Goal: Find specific page/section: Find specific page/section

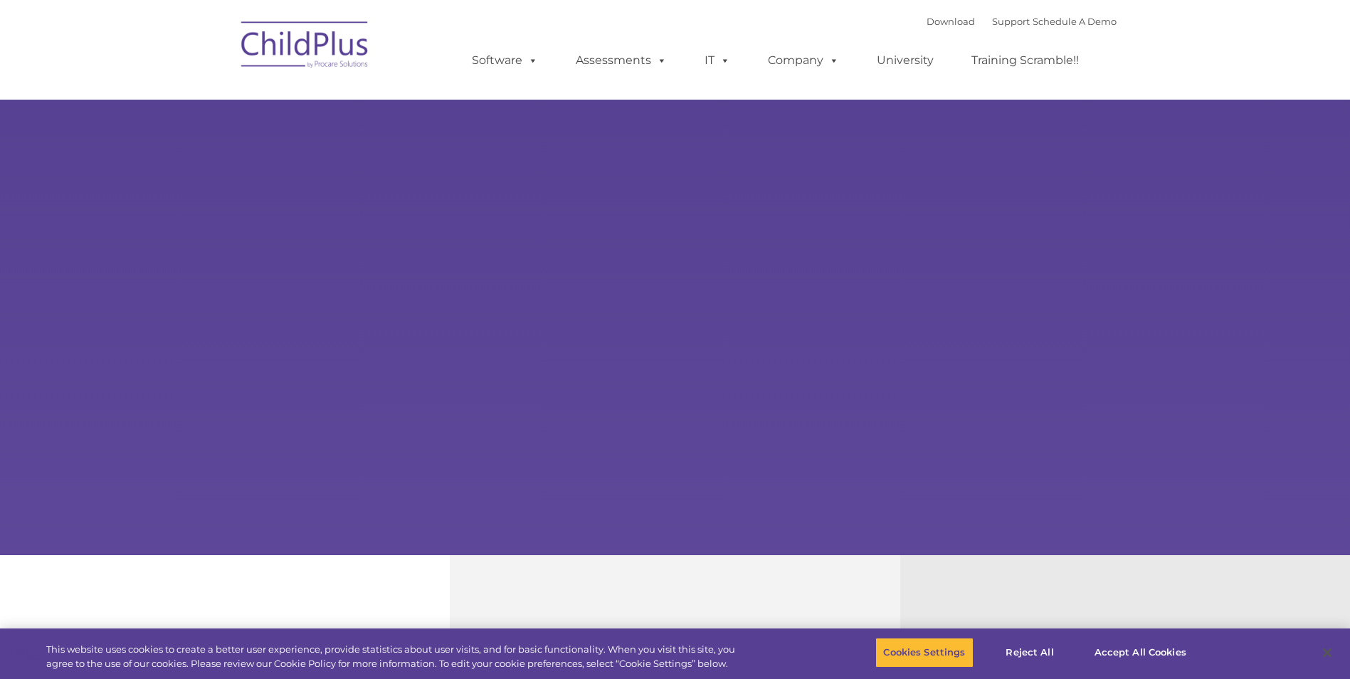
select select "MEDIUM"
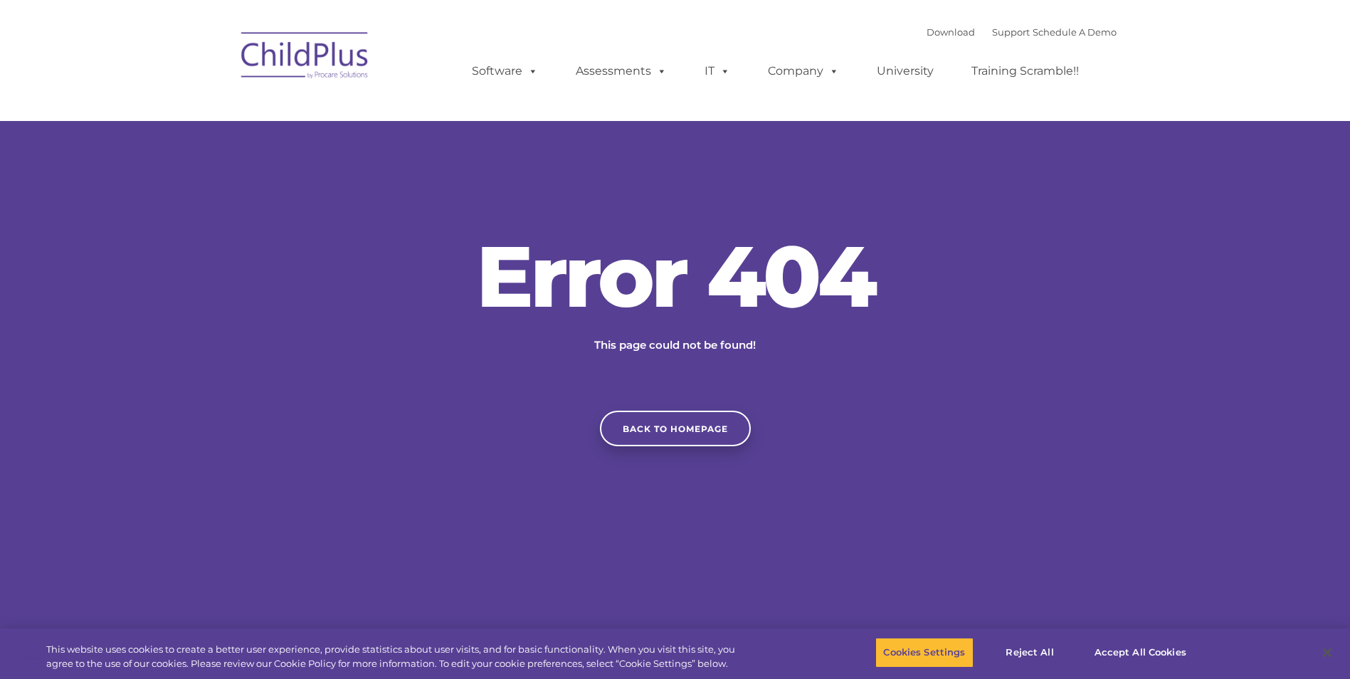
click at [296, 49] on img at bounding box center [305, 57] width 142 height 71
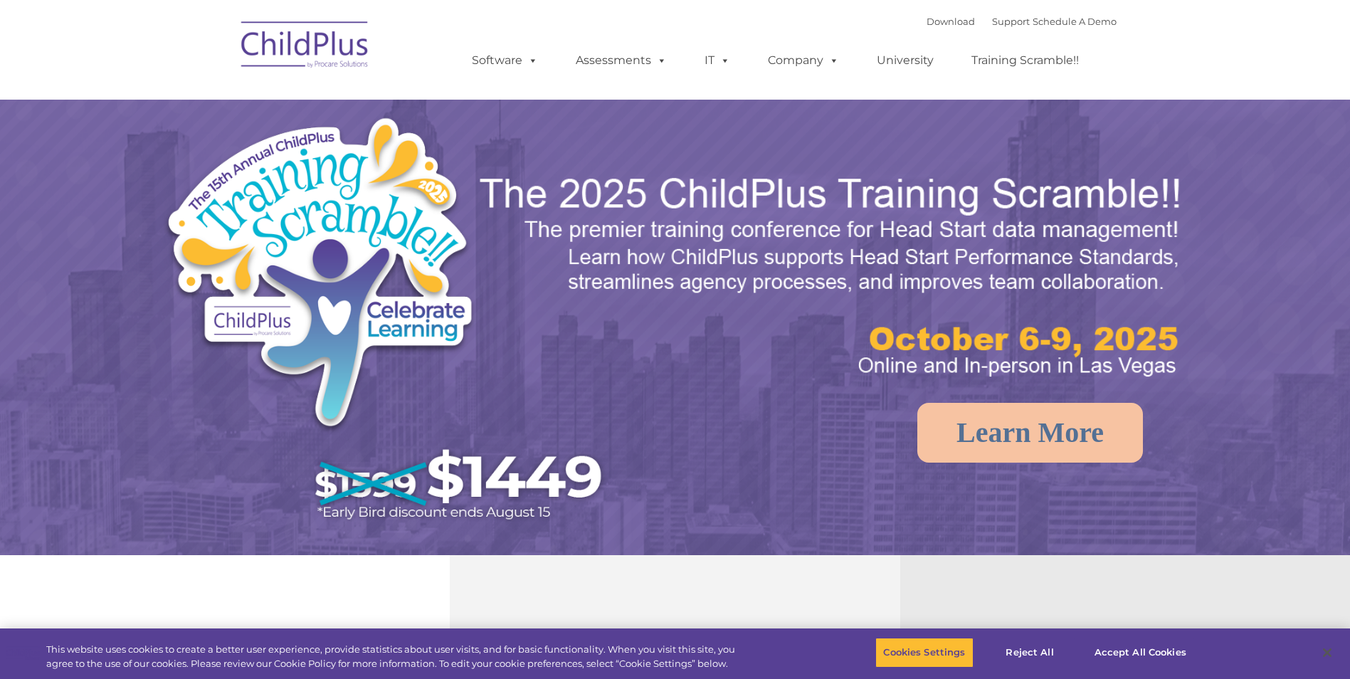
select select "MEDIUM"
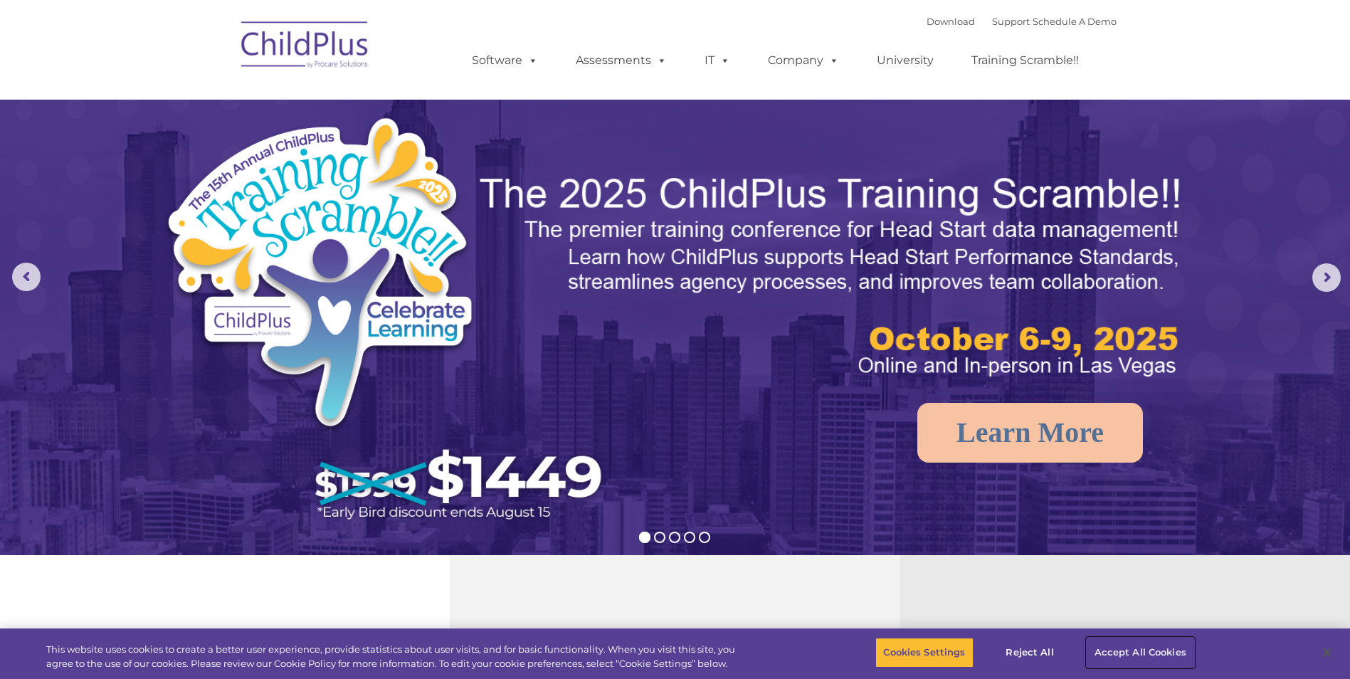
click at [1154, 646] on button "Accept All Cookies" at bounding box center [1140, 653] width 107 height 30
